Goal: Task Accomplishment & Management: Use online tool/utility

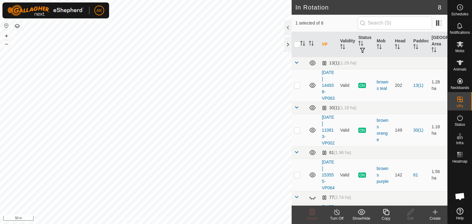
click at [386, 213] on icon at bounding box center [386, 212] width 8 height 7
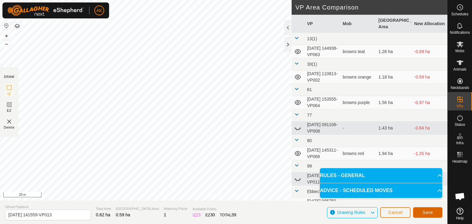
click at [424, 214] on span "Save" at bounding box center [427, 212] width 10 height 5
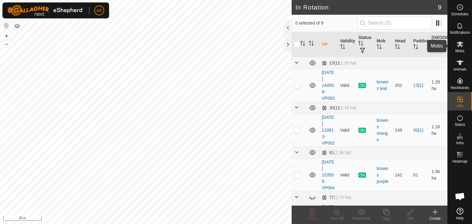
click at [461, 45] on icon at bounding box center [459, 44] width 7 height 6
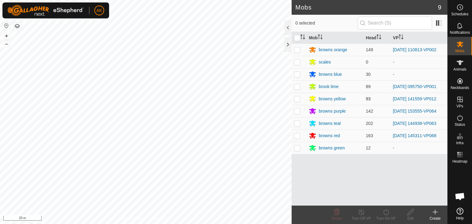
click at [297, 101] on p-checkbox at bounding box center [297, 98] width 6 height 5
checkbox input "true"
click at [386, 211] on icon at bounding box center [386, 212] width 6 height 6
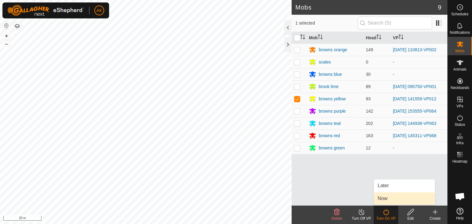
click at [389, 197] on link "Now" at bounding box center [404, 199] width 61 height 12
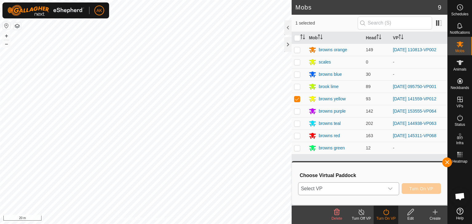
click at [389, 188] on icon "dropdown trigger" at bounding box center [390, 188] width 5 height 5
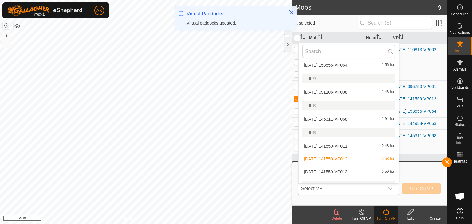
scroll to position [92, 0]
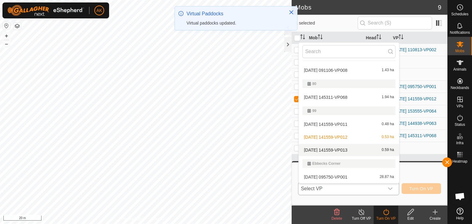
click at [342, 148] on li "[DATE] 141559-VP013 0.59 ha" at bounding box center [349, 150] width 100 height 12
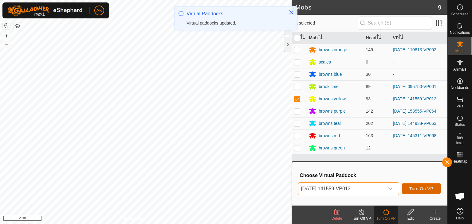
click at [419, 190] on span "Turn On VP" at bounding box center [421, 188] width 24 height 5
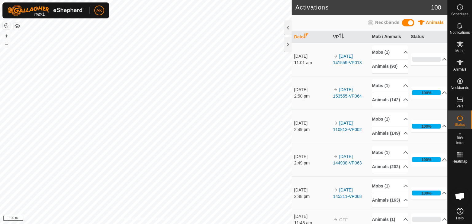
click at [174, 224] on html "AK Schedules Notifications Mobs Animals Neckbands VPs Status Infra Heatmap Help…" at bounding box center [236, 112] width 472 height 224
click at [150, 221] on div "Privacy Policy Contact Us 712435 3897712435 browns purple [DATE] 153555-VP064 +…" at bounding box center [145, 112] width 291 height 224
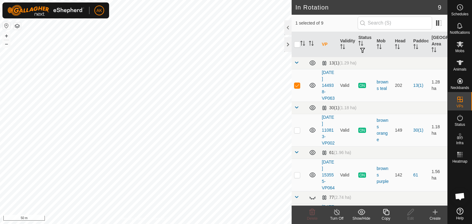
click at [385, 211] on icon at bounding box center [386, 212] width 6 height 6
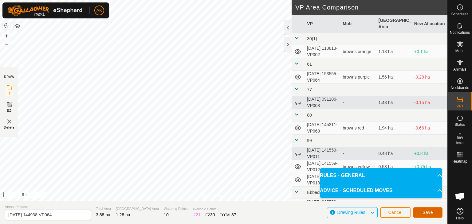
click at [424, 212] on span "Save" at bounding box center [427, 212] width 10 height 5
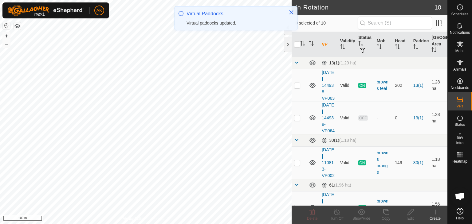
checkbox input "true"
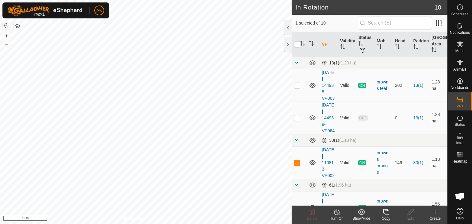
click at [388, 213] on icon at bounding box center [386, 212] width 8 height 7
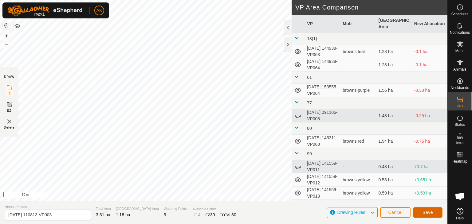
click at [425, 212] on span "Save" at bounding box center [427, 212] width 10 height 5
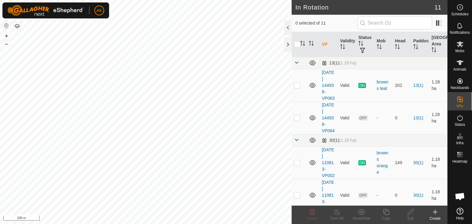
checkbox input "true"
click at [386, 213] on icon at bounding box center [386, 212] width 8 height 7
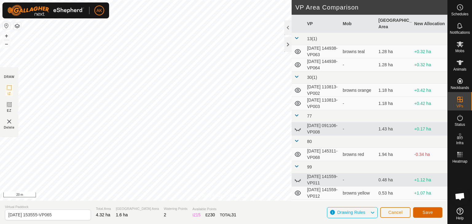
click at [426, 213] on span "Save" at bounding box center [427, 212] width 10 height 5
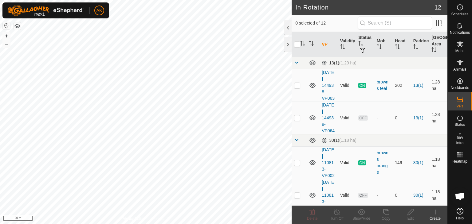
checkbox input "true"
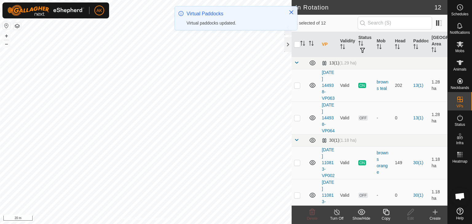
click at [385, 211] on icon at bounding box center [386, 212] width 6 height 6
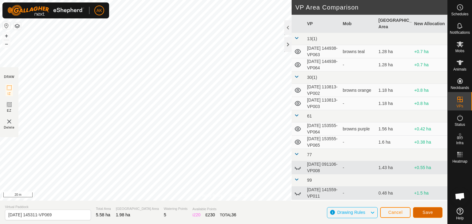
click at [427, 217] on button "Save" at bounding box center [427, 212] width 29 height 11
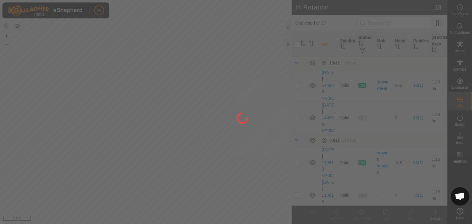
drag, startPoint x: 216, startPoint y: 191, endPoint x: 251, endPoint y: 131, distance: 70.5
click at [249, 135] on div at bounding box center [236, 112] width 472 height 224
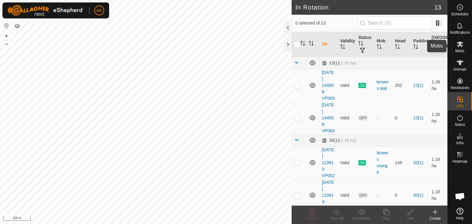
click at [460, 45] on icon at bounding box center [459, 44] width 7 height 6
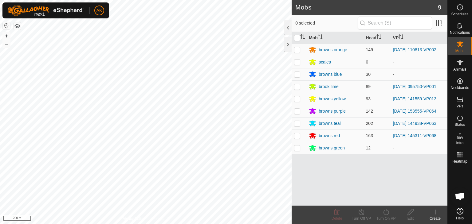
click at [298, 123] on p-checkbox at bounding box center [297, 123] width 6 height 5
checkbox input "true"
click at [388, 213] on icon at bounding box center [386, 212] width 8 height 7
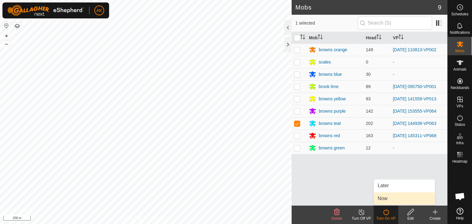
click at [389, 199] on link "Now" at bounding box center [404, 199] width 61 height 12
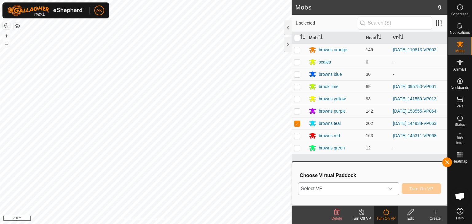
click at [372, 187] on span "Select VP" at bounding box center [341, 189] width 86 height 12
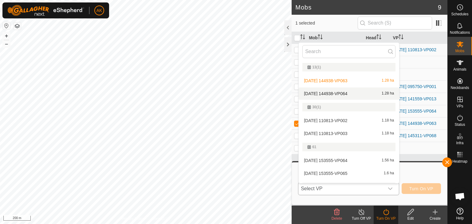
click at [341, 92] on li "[DATE] 144938-VP064 1.28 ha" at bounding box center [349, 94] width 100 height 12
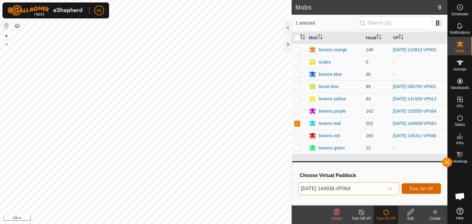
click at [419, 186] on button "Turn On VP" at bounding box center [420, 188] width 39 height 11
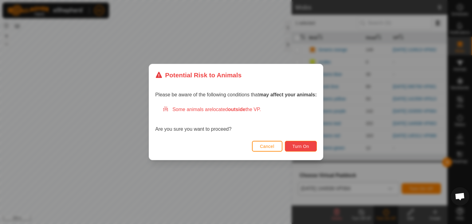
click at [305, 144] on span "Turn On" at bounding box center [300, 146] width 17 height 5
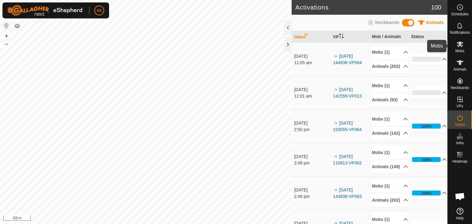
click at [459, 46] on icon at bounding box center [459, 44] width 7 height 6
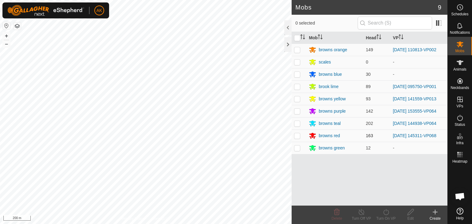
click at [297, 135] on p-checkbox at bounding box center [297, 135] width 6 height 5
checkbox input "true"
click at [386, 213] on icon at bounding box center [386, 212] width 8 height 7
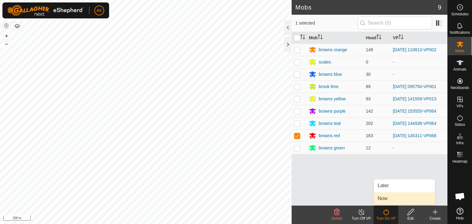
click at [391, 198] on link "Now" at bounding box center [404, 199] width 61 height 12
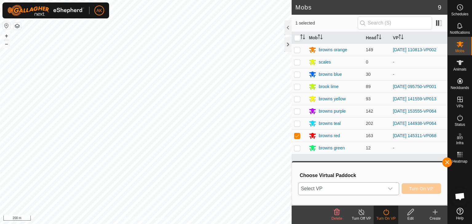
click at [361, 188] on span "Select VP" at bounding box center [341, 189] width 86 height 12
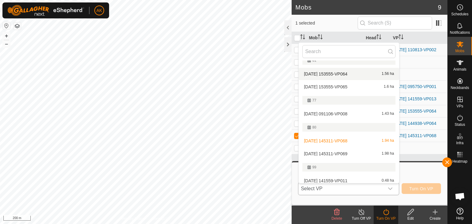
scroll to position [92, 0]
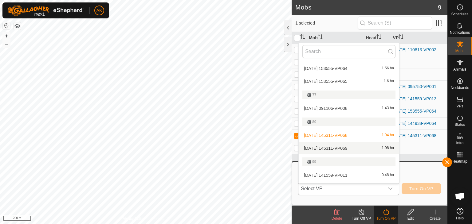
click at [338, 147] on li "[DATE] 145311-VP069 1.98 ha" at bounding box center [349, 148] width 100 height 12
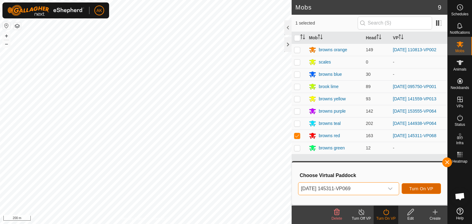
click at [420, 187] on span "Turn On VP" at bounding box center [421, 188] width 24 height 5
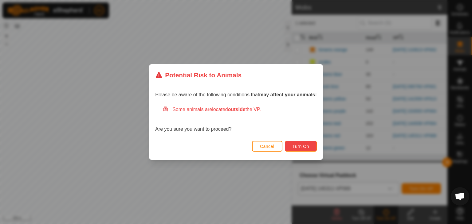
click at [297, 146] on span "Turn On" at bounding box center [300, 146] width 17 height 5
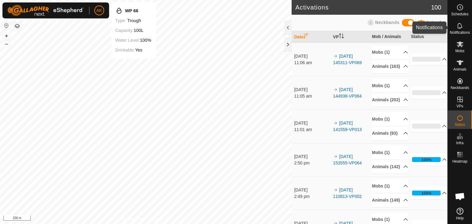
click at [458, 29] on icon at bounding box center [459, 25] width 7 height 7
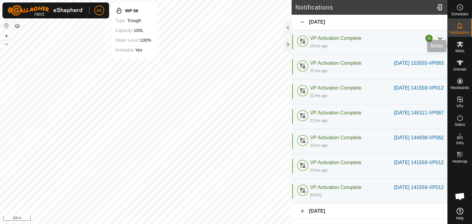
click at [461, 47] on icon at bounding box center [459, 44] width 7 height 7
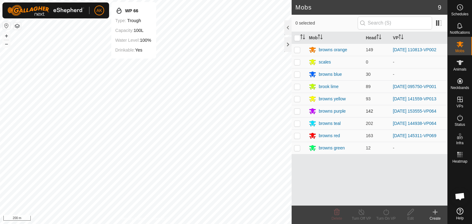
click at [296, 111] on p-checkbox at bounding box center [297, 111] width 6 height 5
checkbox input "true"
click at [386, 210] on icon at bounding box center [386, 212] width 6 height 6
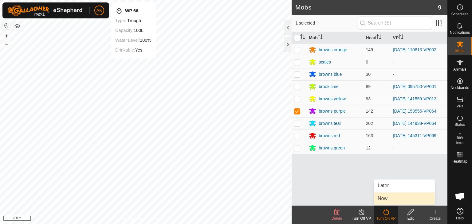
click at [390, 198] on link "Now" at bounding box center [404, 199] width 61 height 12
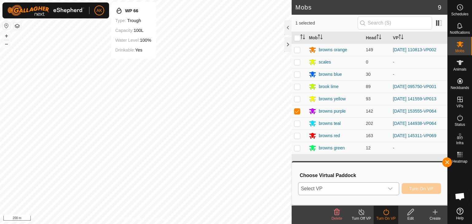
click at [372, 187] on span "Select VP" at bounding box center [341, 189] width 86 height 12
click at [344, 186] on span "Select VP" at bounding box center [341, 189] width 86 height 12
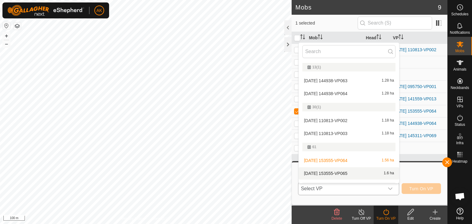
click at [347, 172] on li "[DATE] 153555-VP065 1.6 ha" at bounding box center [349, 173] width 100 height 12
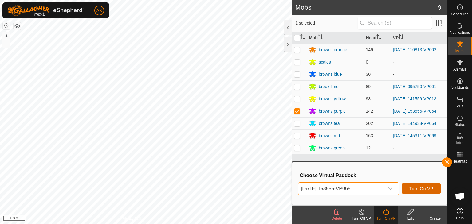
click at [426, 190] on span "Turn On VP" at bounding box center [421, 188] width 24 height 5
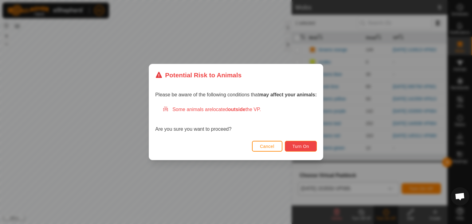
click at [305, 147] on span "Turn On" at bounding box center [300, 146] width 17 height 5
